Goal: Information Seeking & Learning: Learn about a topic

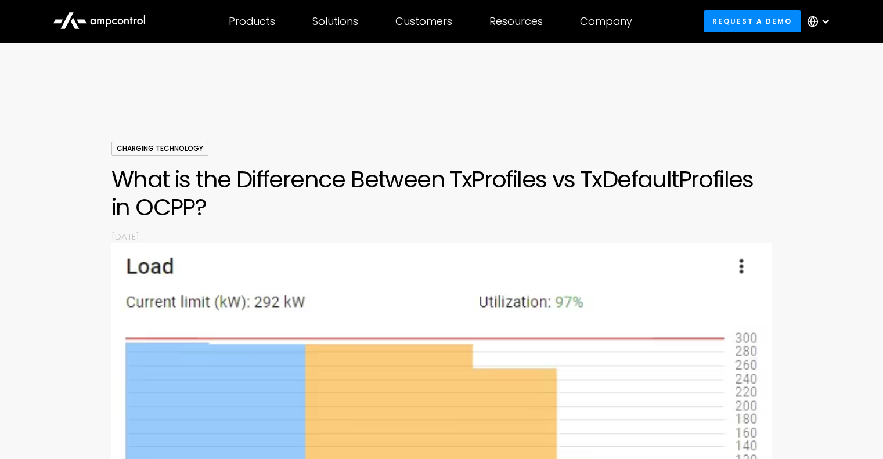
scroll to position [2955, 0]
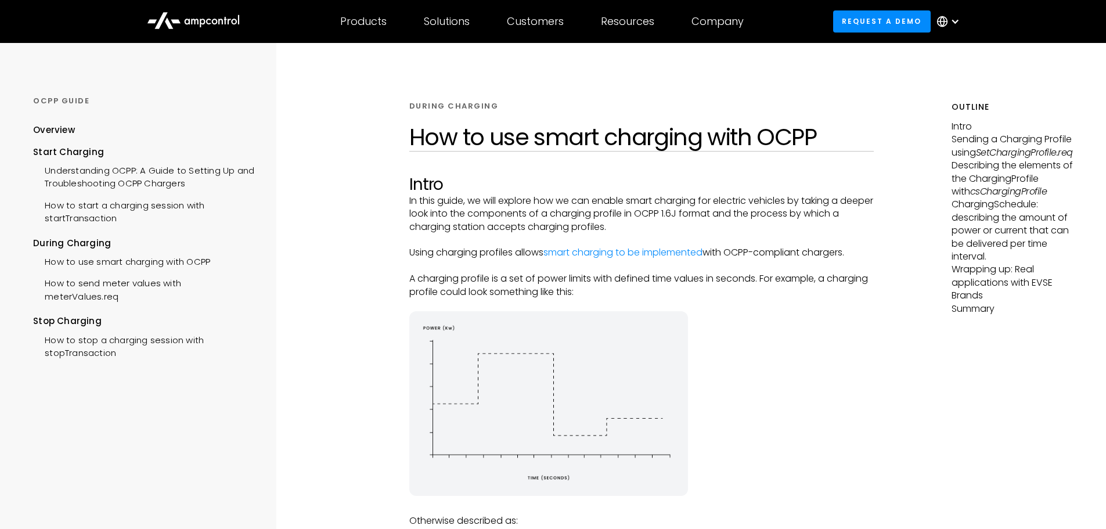
click at [864, 288] on p "A charging profile is a set of power limits with defined time values in seconds…" at bounding box center [641, 285] width 465 height 26
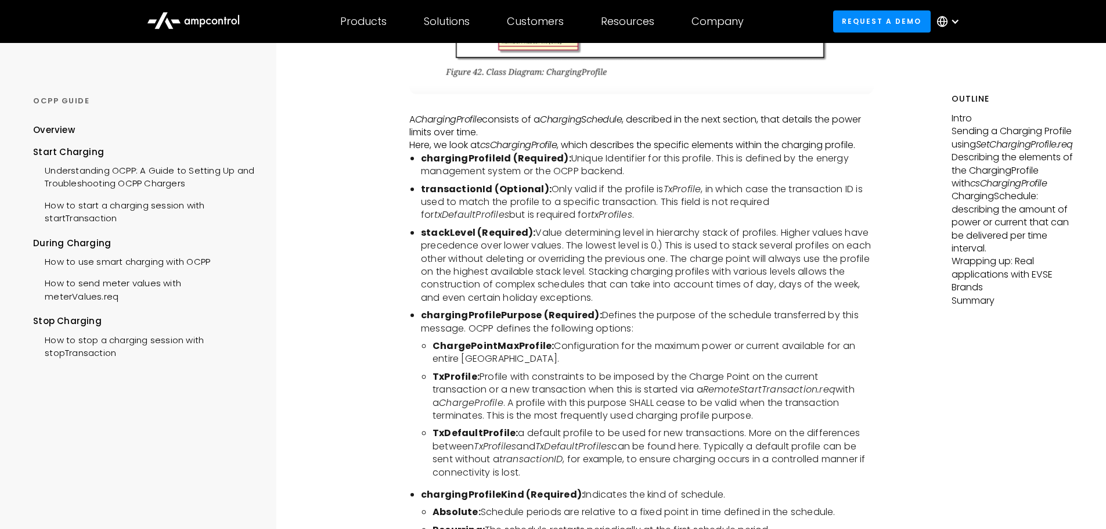
scroll to position [2206, 0]
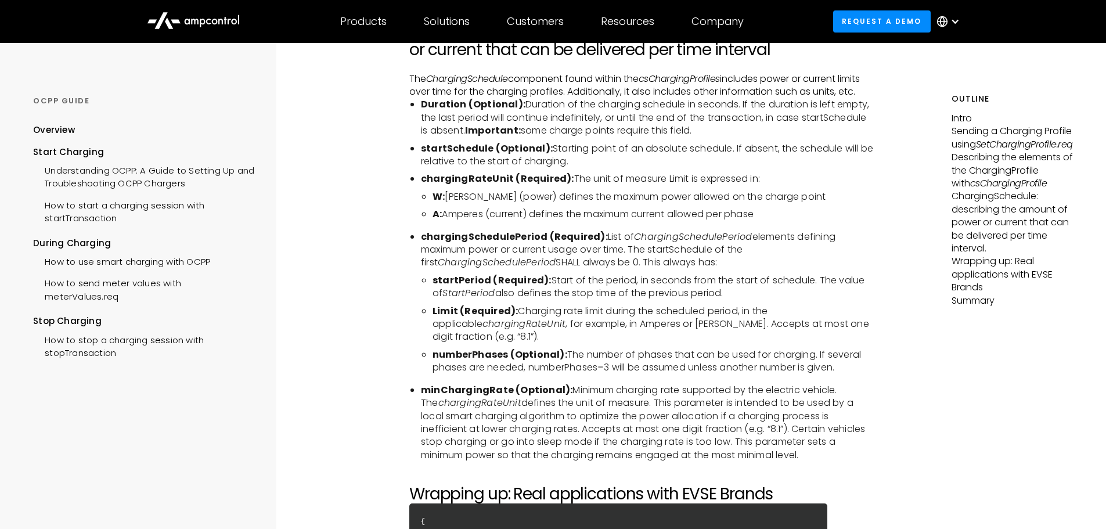
scroll to position [3018, 0]
